Goal: Task Accomplishment & Management: Manage account settings

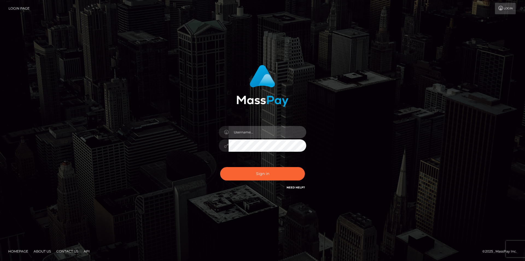
click at [243, 137] on input "text" at bounding box center [268, 132] width 78 height 12
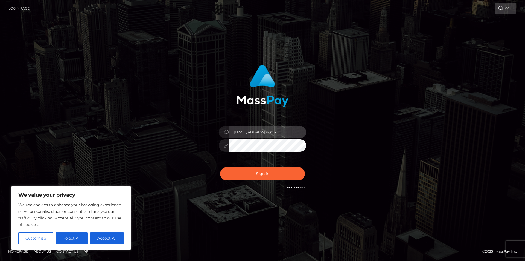
click at [288, 132] on input "pt.jayden14@gmail,comn" at bounding box center [268, 132] width 78 height 12
click at [266, 133] on input "pt.jayden14@gmail,com" at bounding box center [268, 132] width 78 height 12
type input "pt.jayden14@gmail.com"
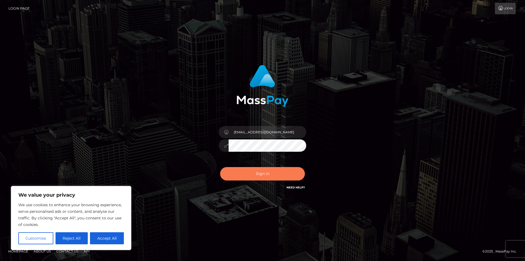
click at [273, 171] on button "Sign in" at bounding box center [262, 173] width 85 height 13
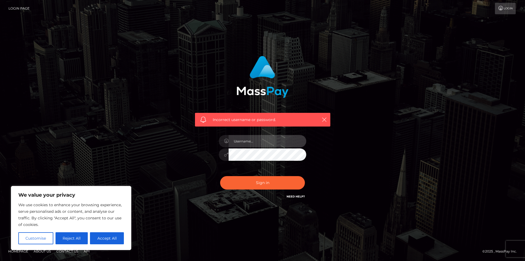
click at [244, 138] on input "text" at bounding box center [268, 141] width 78 height 12
type input "[EMAIL_ADDRESS][DOMAIN_NAME]"
click at [220, 176] on button "Sign in" at bounding box center [262, 182] width 85 height 13
click at [83, 235] on button "Reject All" at bounding box center [72, 238] width 33 height 12
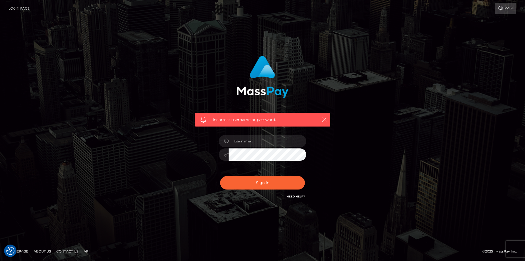
click at [324, 118] on icon "button" at bounding box center [324, 119] width 5 height 5
click at [267, 143] on input "text" at bounding box center [268, 141] width 78 height 12
type input "pt.jayden14@gmail.com"
click at [220, 176] on button "Sign in" at bounding box center [262, 182] width 85 height 13
click at [265, 141] on input "text" at bounding box center [268, 141] width 78 height 12
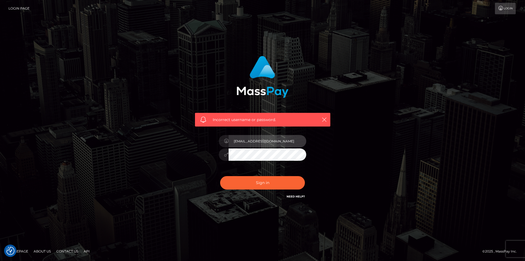
type input "[EMAIL_ADDRESS][DOMAIN_NAME]"
click at [220, 176] on button "Sign in" at bounding box center [262, 182] width 85 height 13
click at [292, 196] on link "Need Help?" at bounding box center [296, 197] width 18 height 4
click at [322, 118] on icon "button" at bounding box center [324, 119] width 5 height 5
click at [501, 10] on icon at bounding box center [501, 8] width 6 height 4
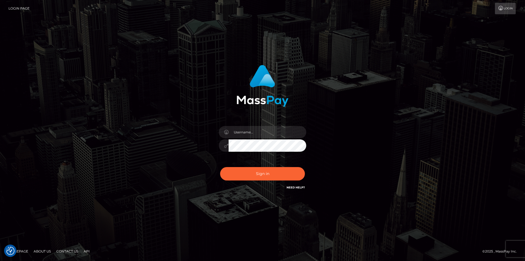
click at [27, 9] on link "Login Page" at bounding box center [18, 8] width 21 height 11
click at [244, 130] on input "text" at bounding box center [268, 132] width 78 height 12
click at [296, 189] on link "Need Help?" at bounding box center [296, 188] width 18 height 4
click at [240, 130] on input "pt" at bounding box center [268, 132] width 78 height 12
type input "pt.jayden14@gmail.com"
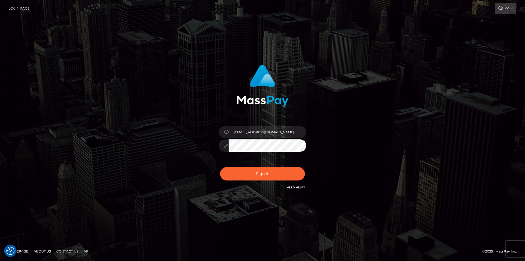
click at [220, 167] on button "Sign in" at bounding box center [262, 173] width 85 height 13
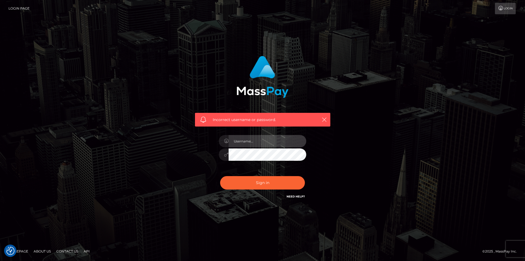
click at [242, 145] on input "text" at bounding box center [268, 141] width 78 height 12
click at [146, 117] on div "Incorrect username or password." at bounding box center [263, 130] width 312 height 157
click at [512, 249] on div "© 2025 , MassPay Inc." at bounding box center [502, 251] width 39 height 6
click at [472, 161] on div "Incorrect username or password." at bounding box center [262, 130] width 525 height 239
